Goal: Check status: Check status

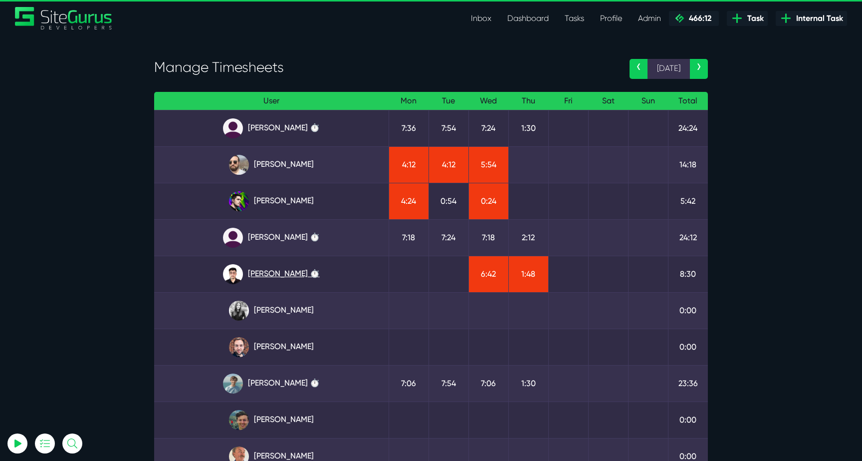
type input "luke@sitegurus.io"
click at [267, 271] on link "Kevin Abelgas ⏱️" at bounding box center [271, 274] width 219 height 20
